Goal: Navigation & Orientation: Find specific page/section

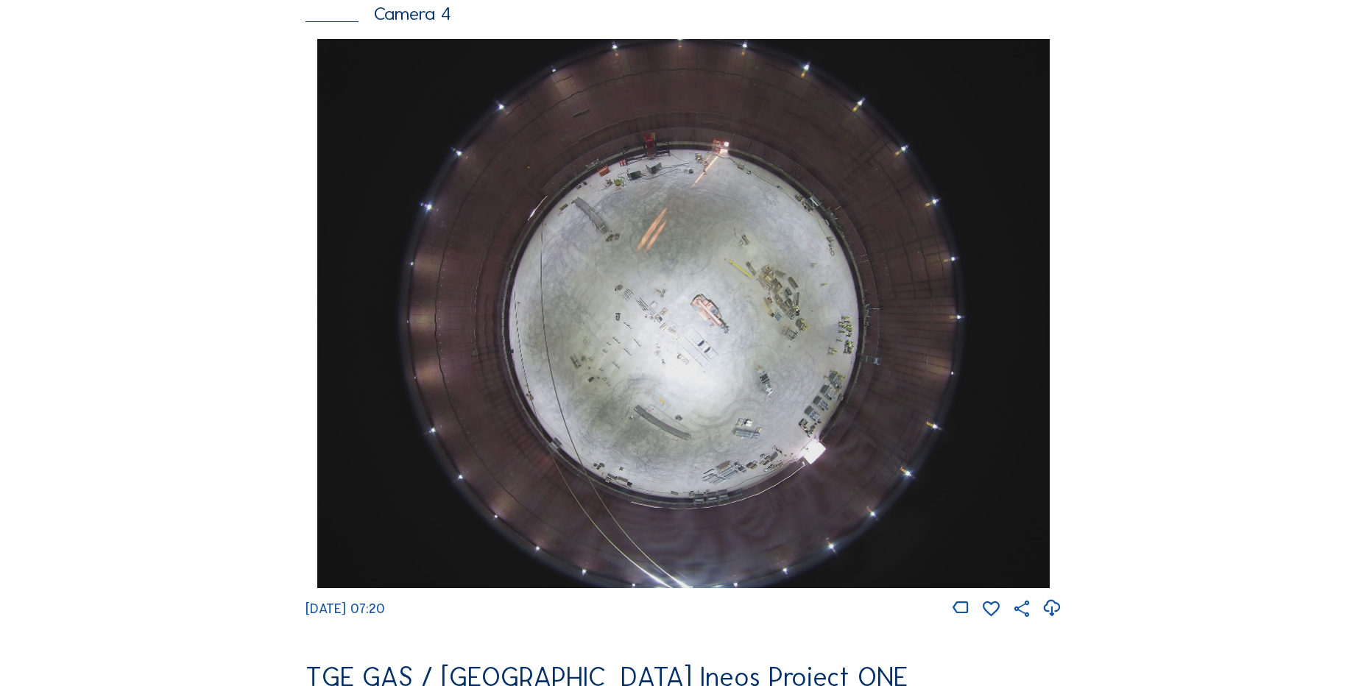
scroll to position [1398, 0]
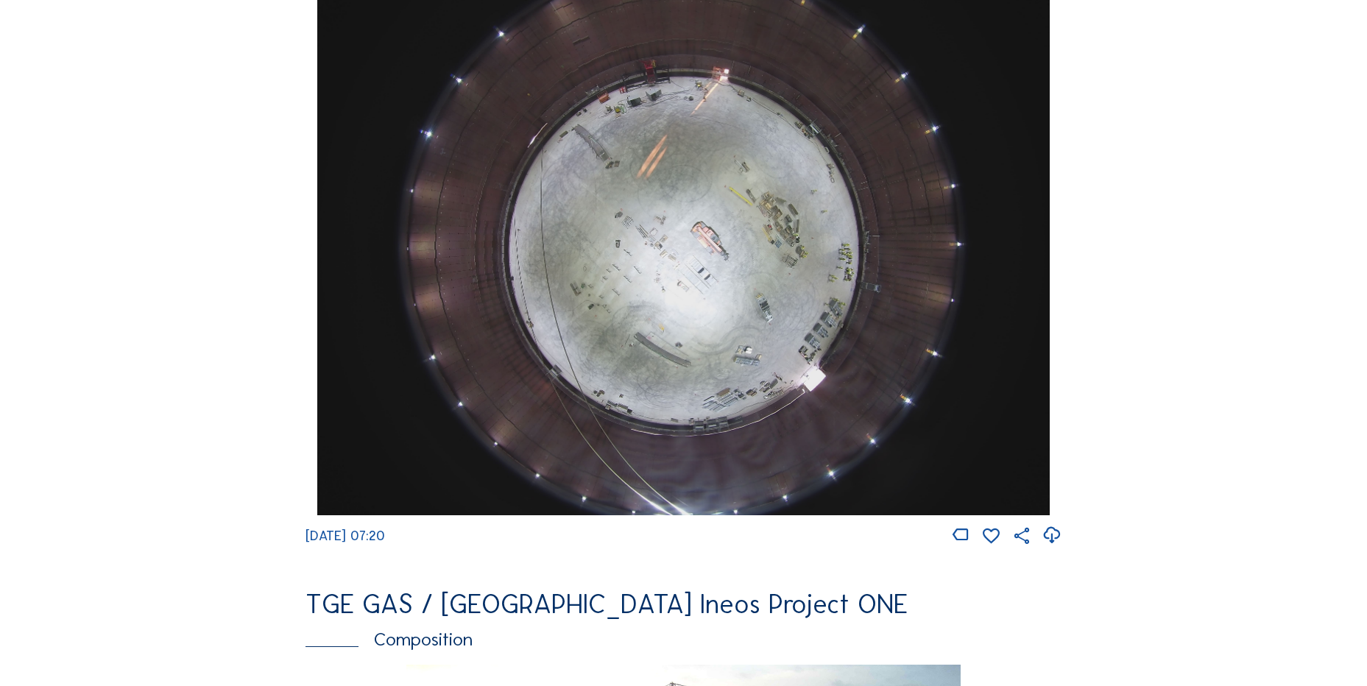
click at [1050, 546] on icon at bounding box center [1051, 535] width 20 height 24
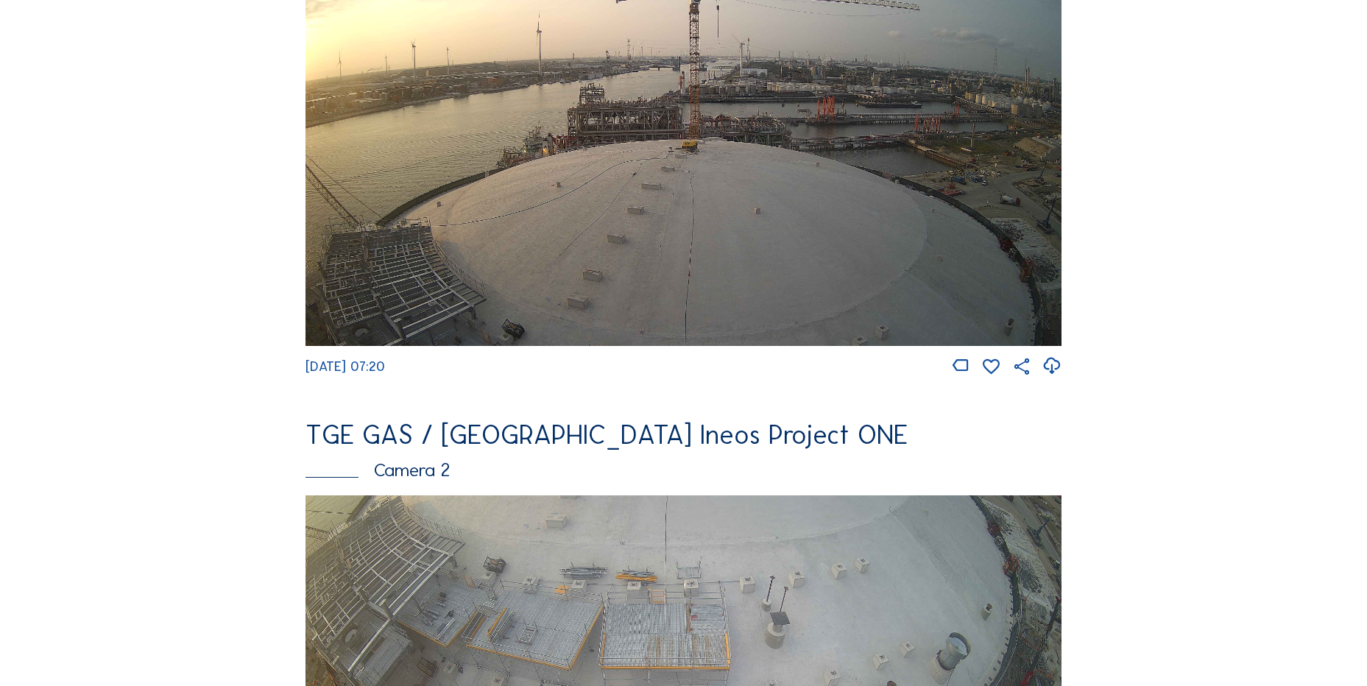
scroll to position [294, 0]
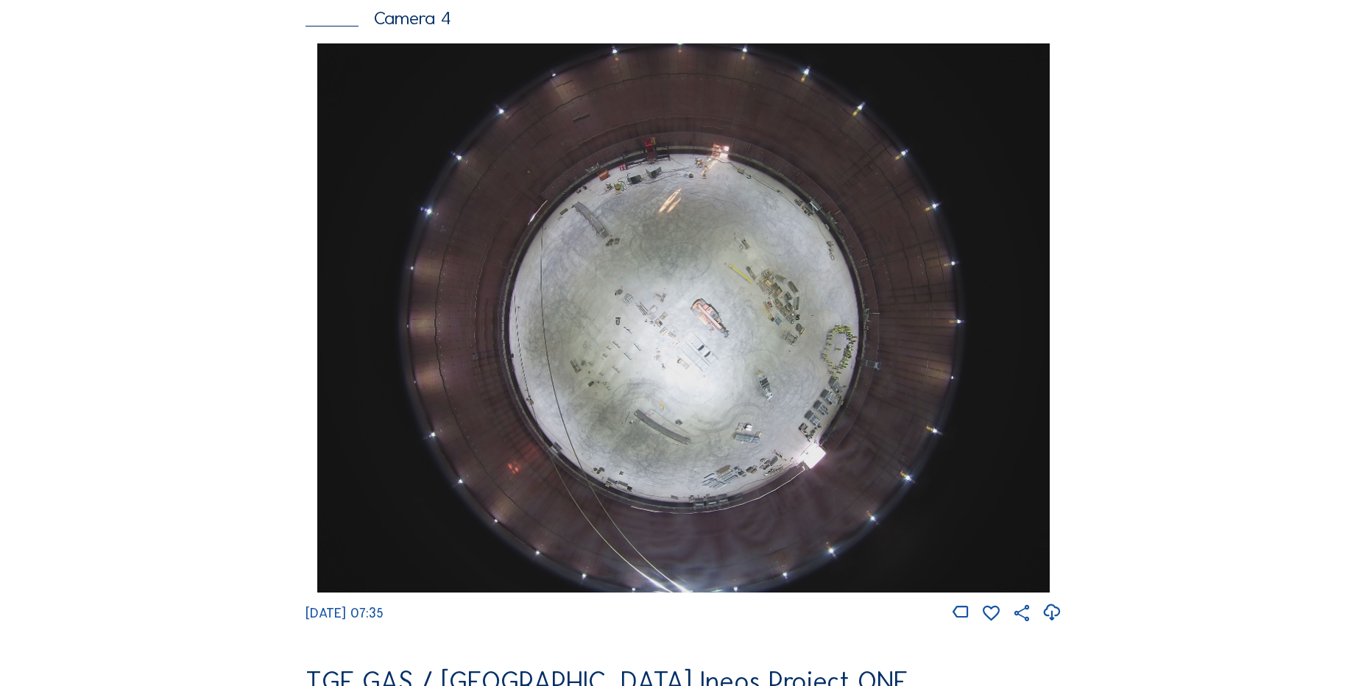
scroll to position [1398, 0]
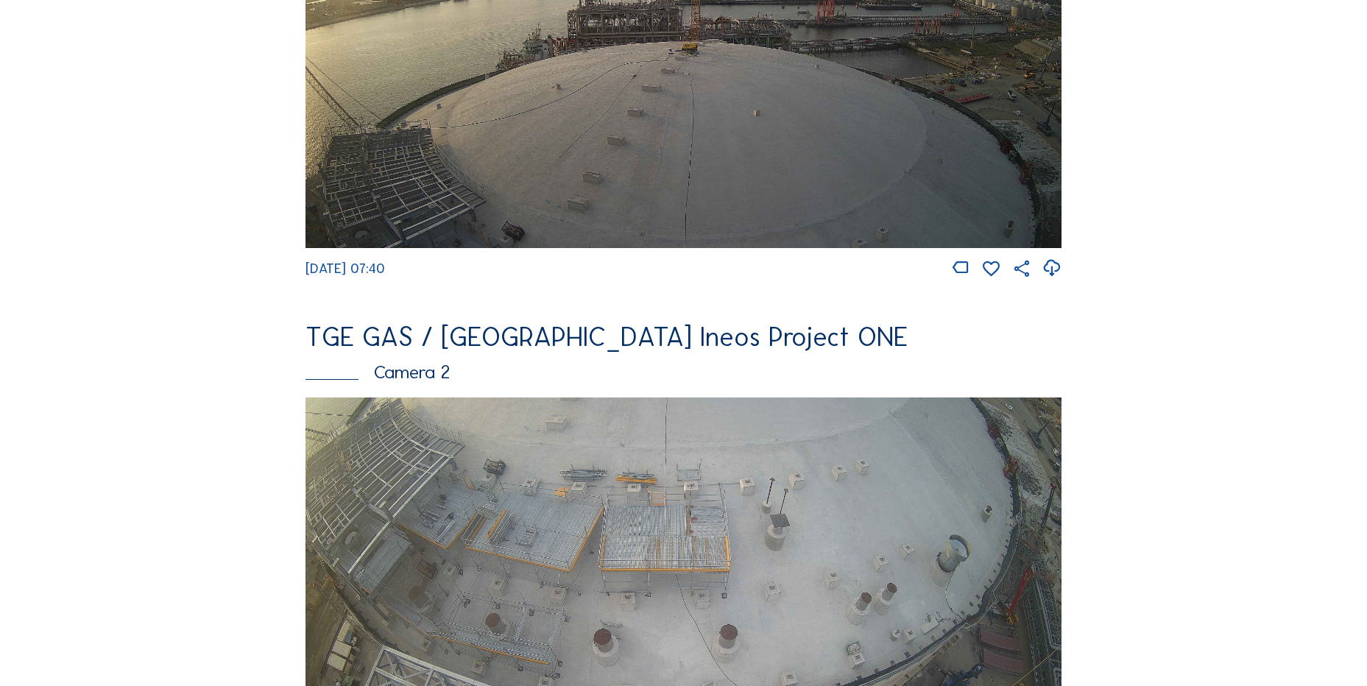
scroll to position [729, 0]
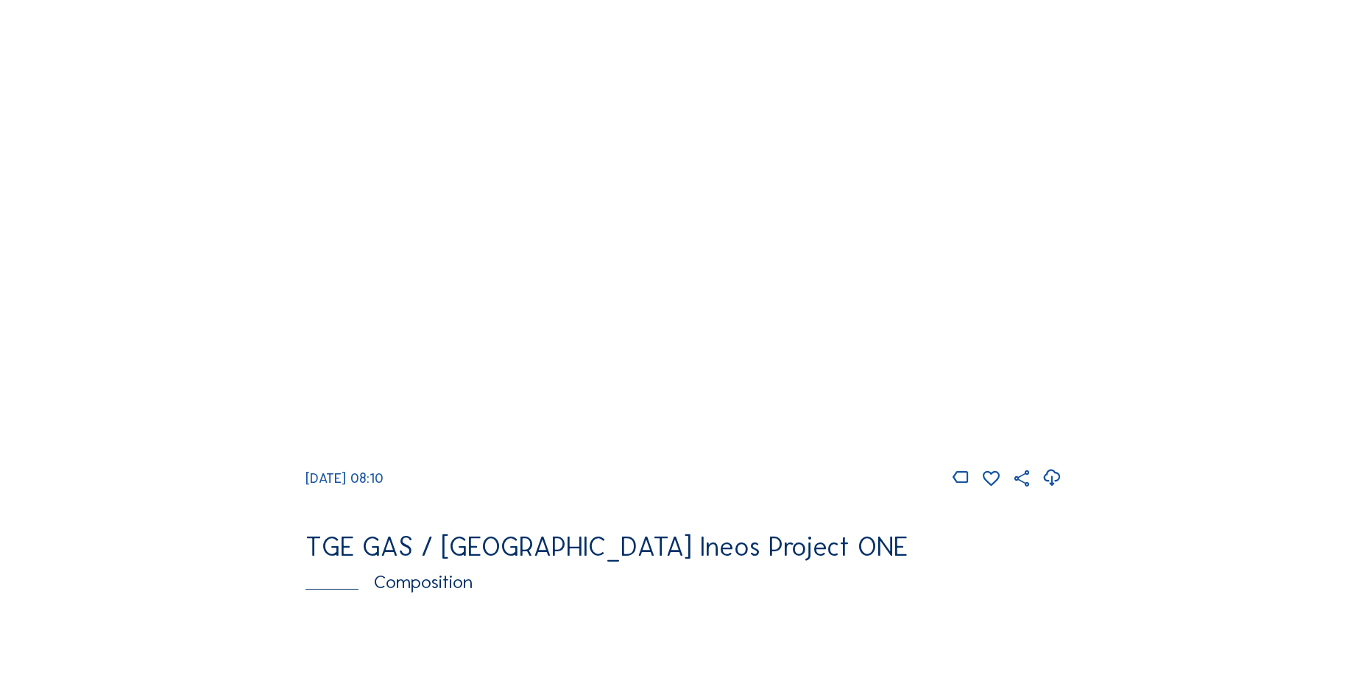
scroll to position [1472, 0]
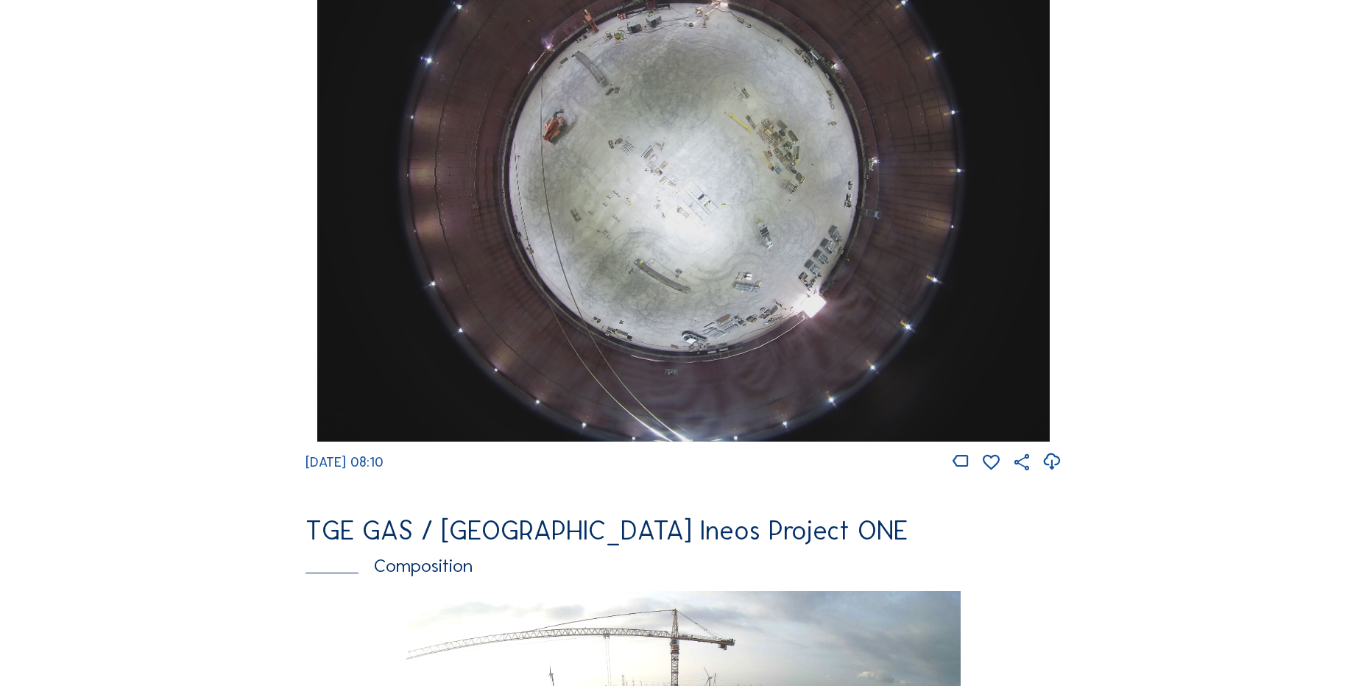
click at [1050, 470] on icon at bounding box center [1051, 462] width 20 height 24
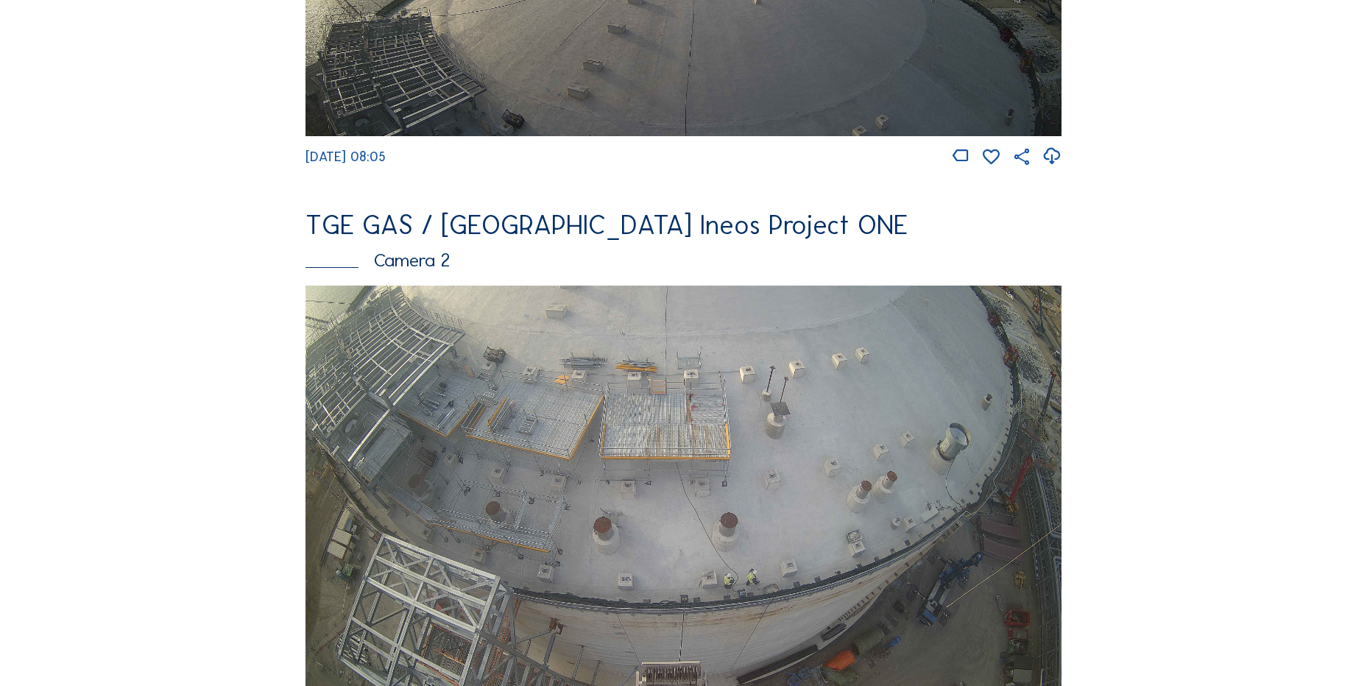
scroll to position [294, 0]
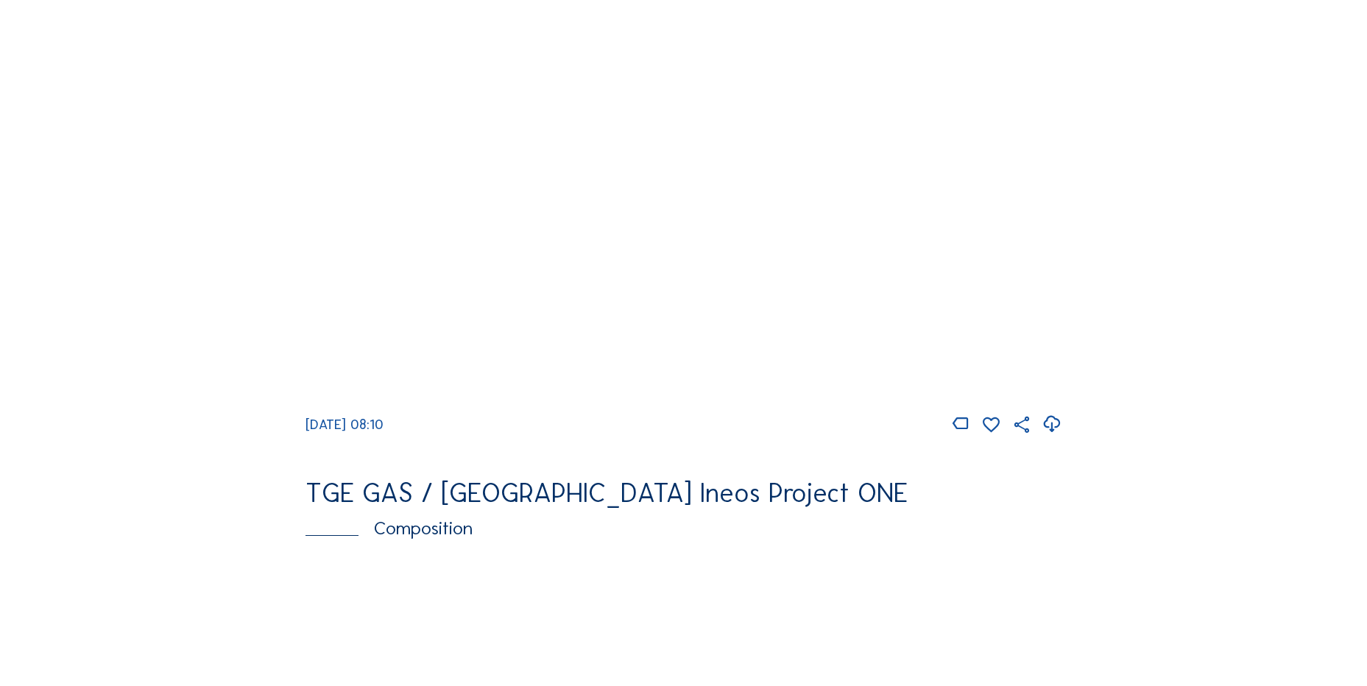
scroll to position [1325, 0]
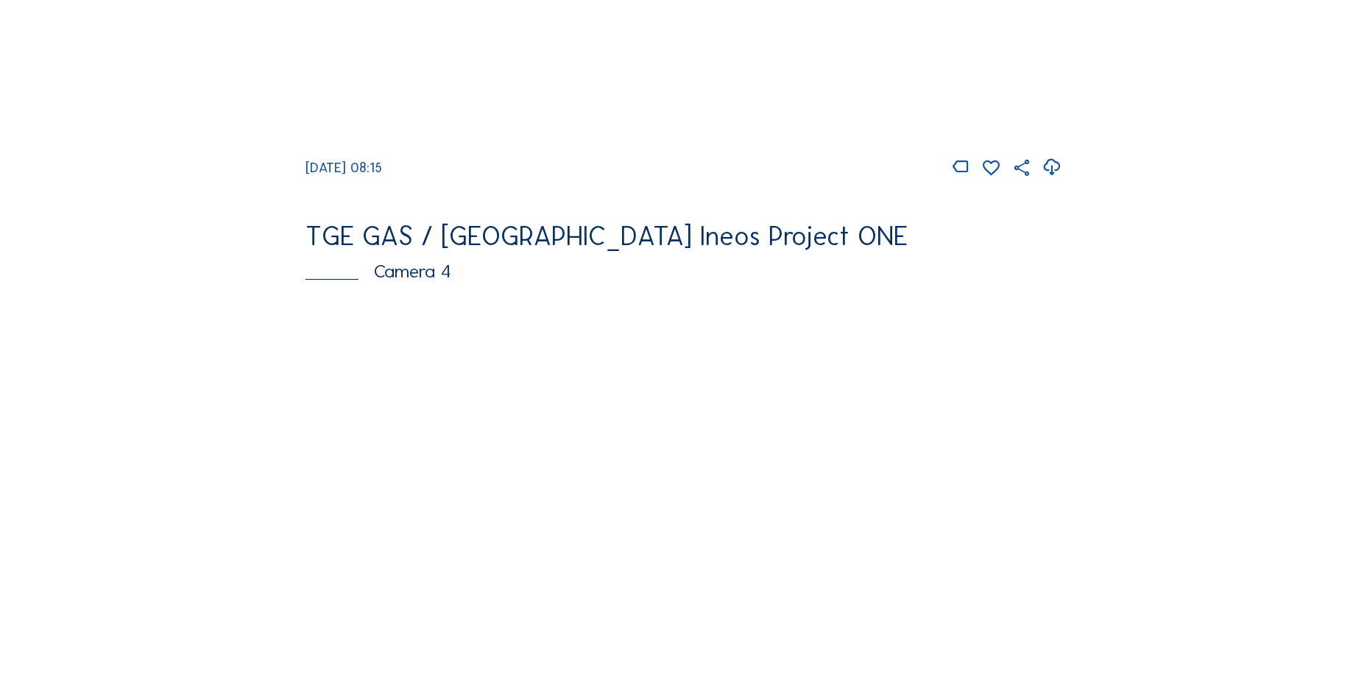
scroll to position [1472, 0]
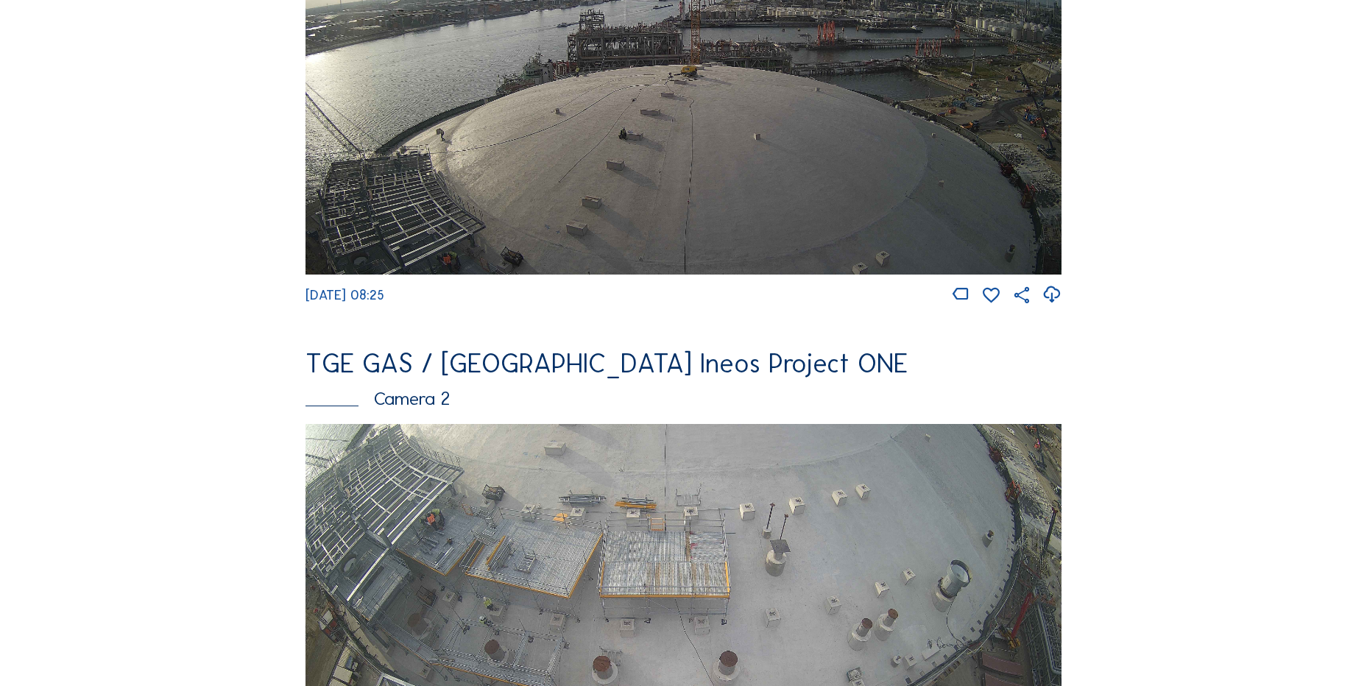
scroll to position [147, 0]
